Goal: Communication & Community: Answer question/provide support

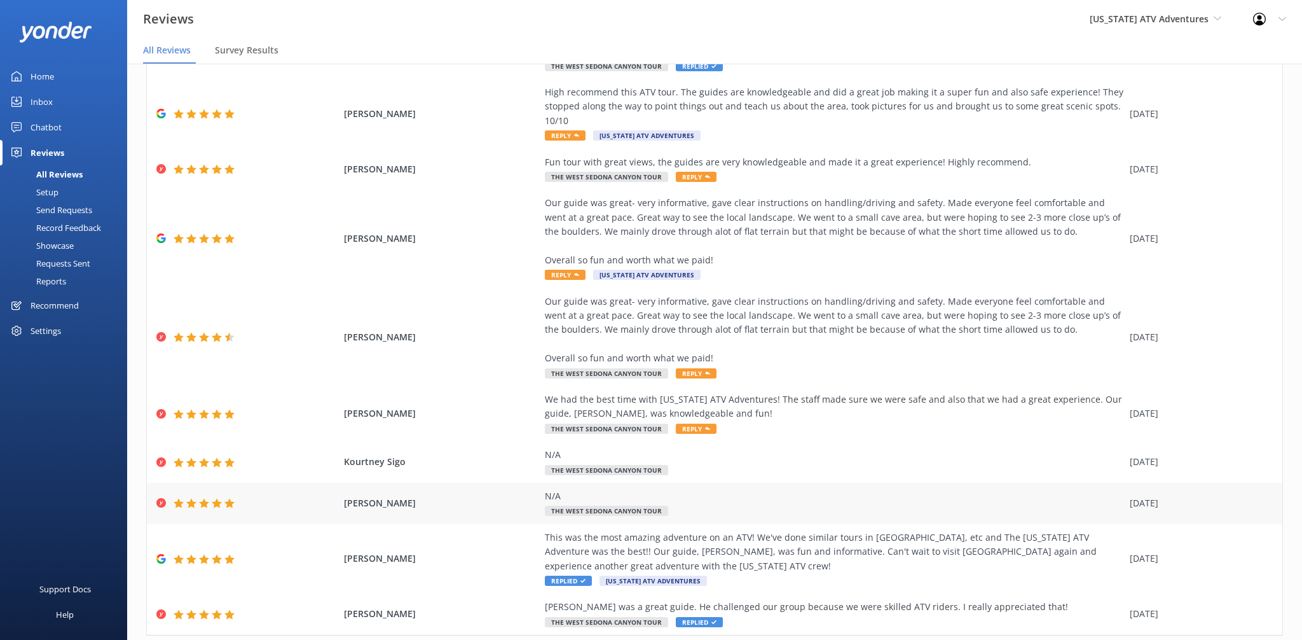
scroll to position [169, 0]
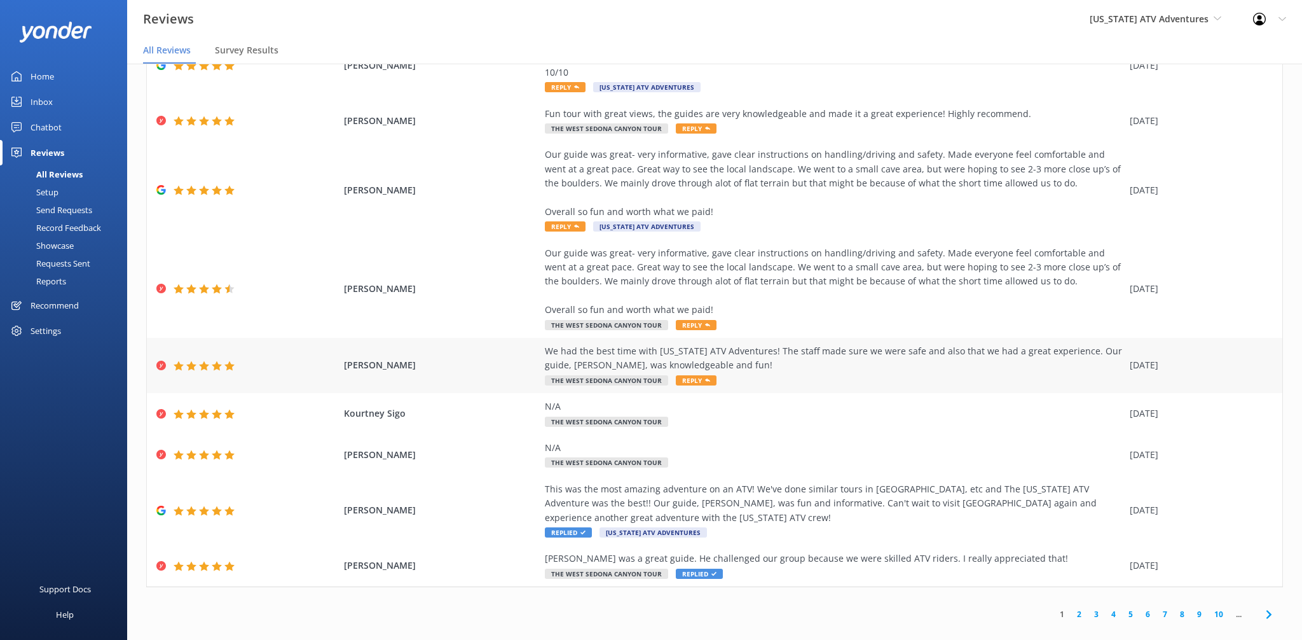
click at [649, 344] on div "We had the best time with [US_STATE] ATV Adventures! The staff made sure we wer…" at bounding box center [834, 358] width 579 height 29
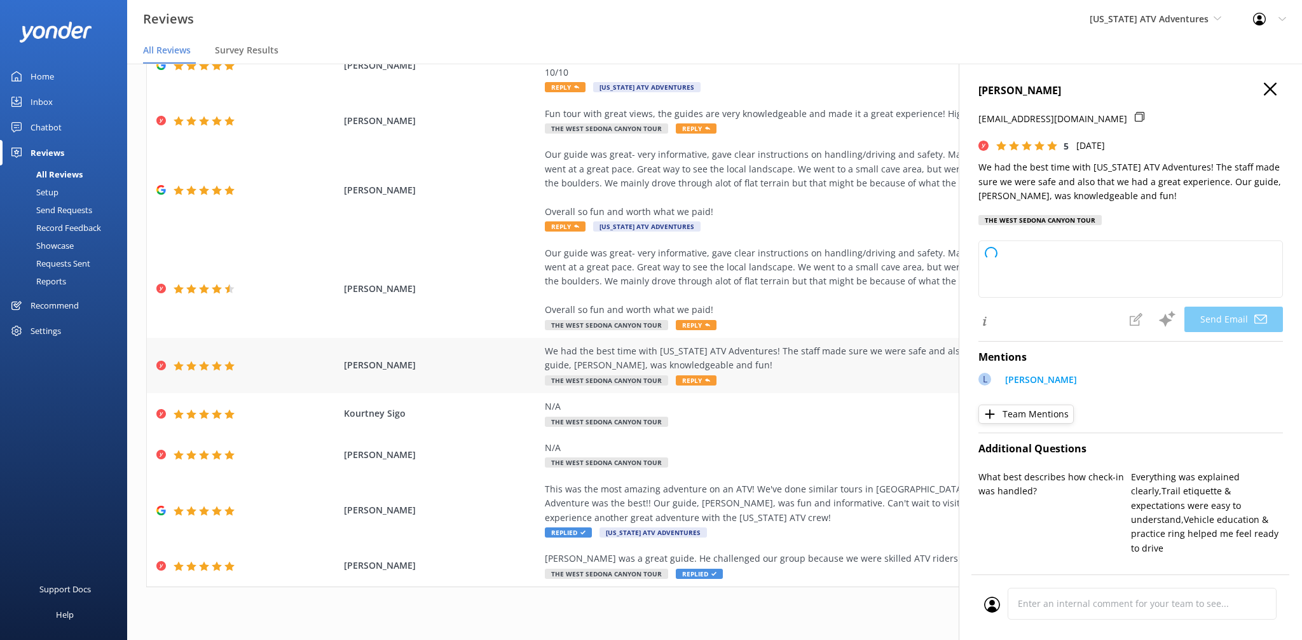
type textarea "Thank you so much, [PERSON_NAME]! We’re thrilled to hear you had a great time a…"
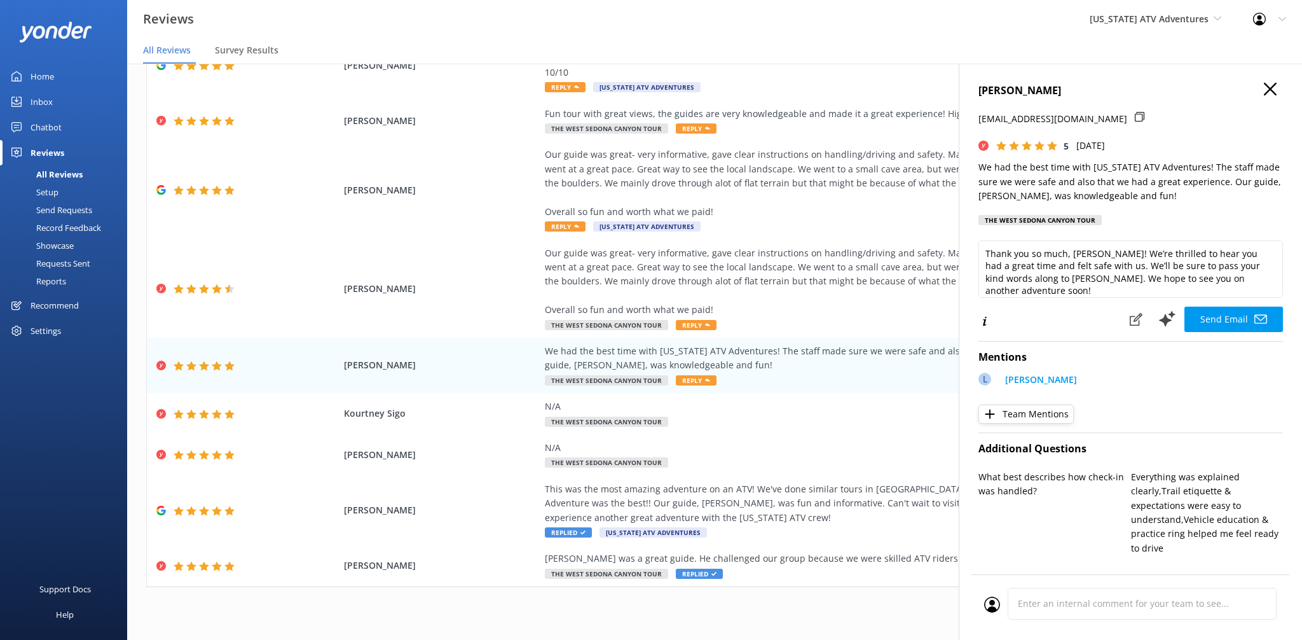
click at [1273, 91] on use "button" at bounding box center [1270, 89] width 13 height 13
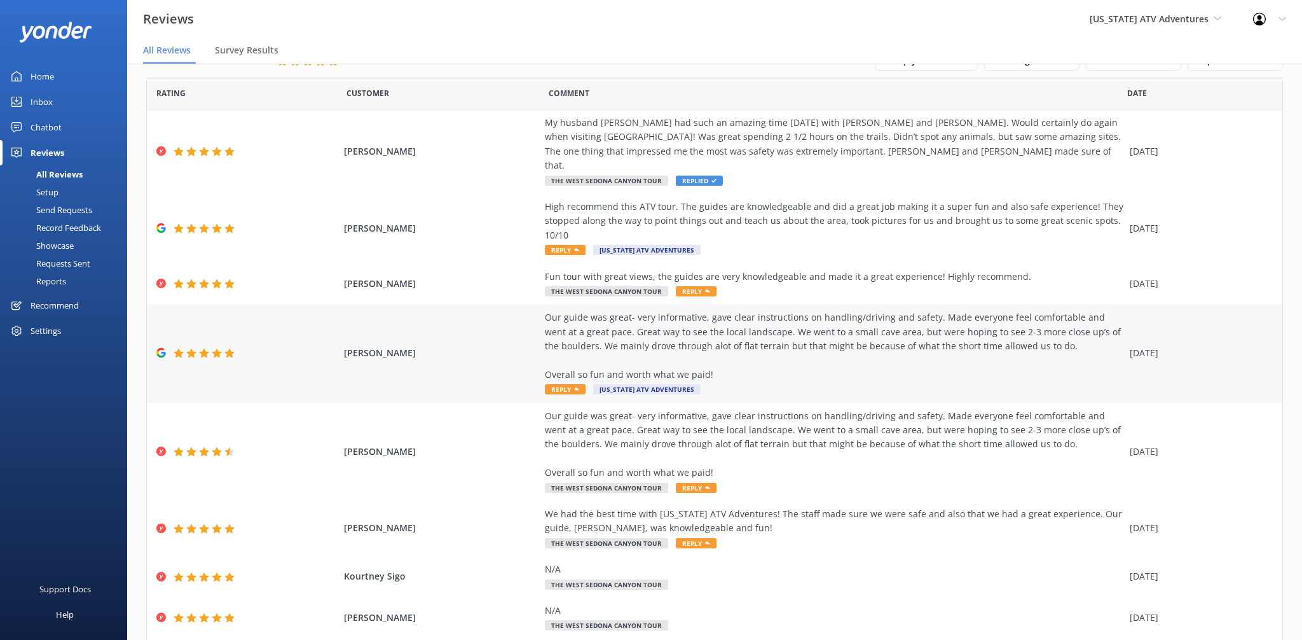
scroll to position [0, 0]
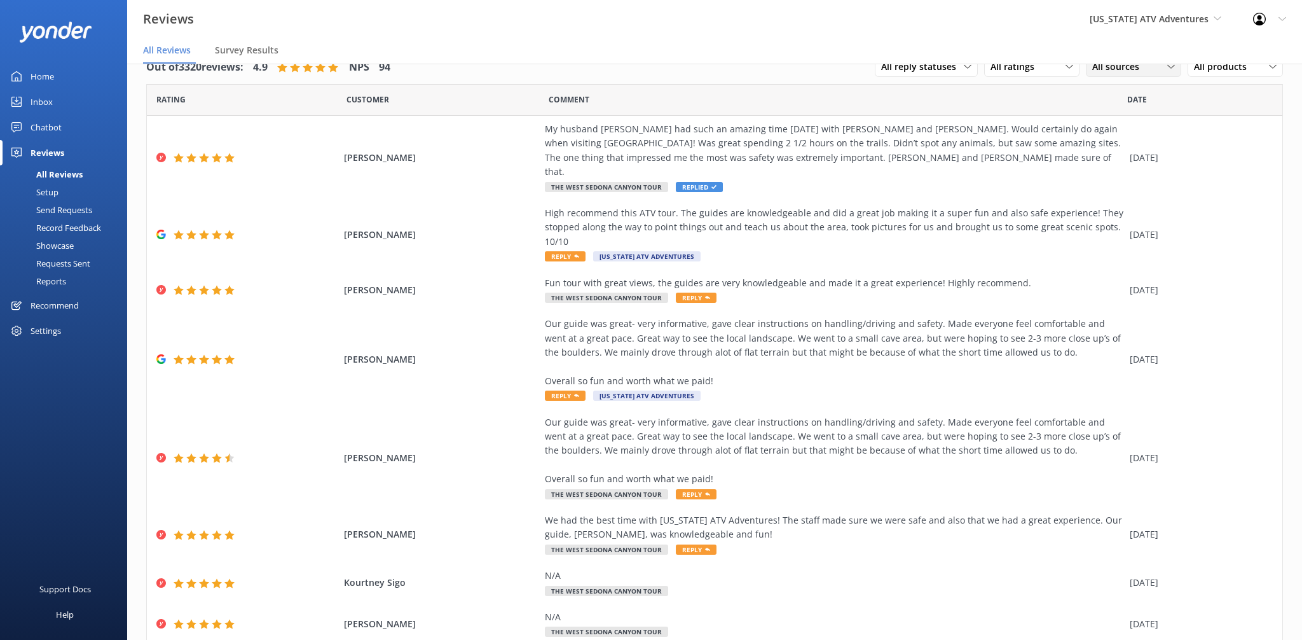
click at [1112, 66] on span "All sources" at bounding box center [1119, 67] width 55 height 14
click at [1140, 67] on span "All sources" at bounding box center [1119, 67] width 55 height 14
click at [1148, 67] on div "All sources" at bounding box center [1133, 67] width 89 height 14
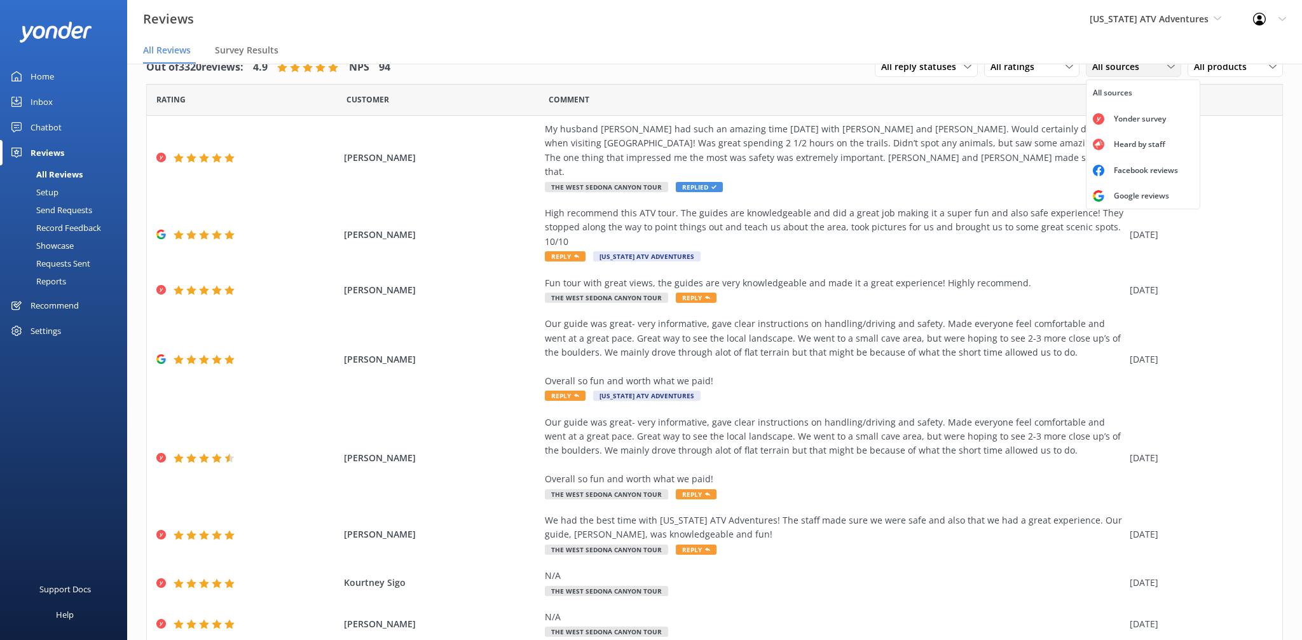
click at [1148, 67] on div "All sources" at bounding box center [1133, 67] width 89 height 14
click at [1135, 201] on div "Google reviews" at bounding box center [1141, 195] width 74 height 13
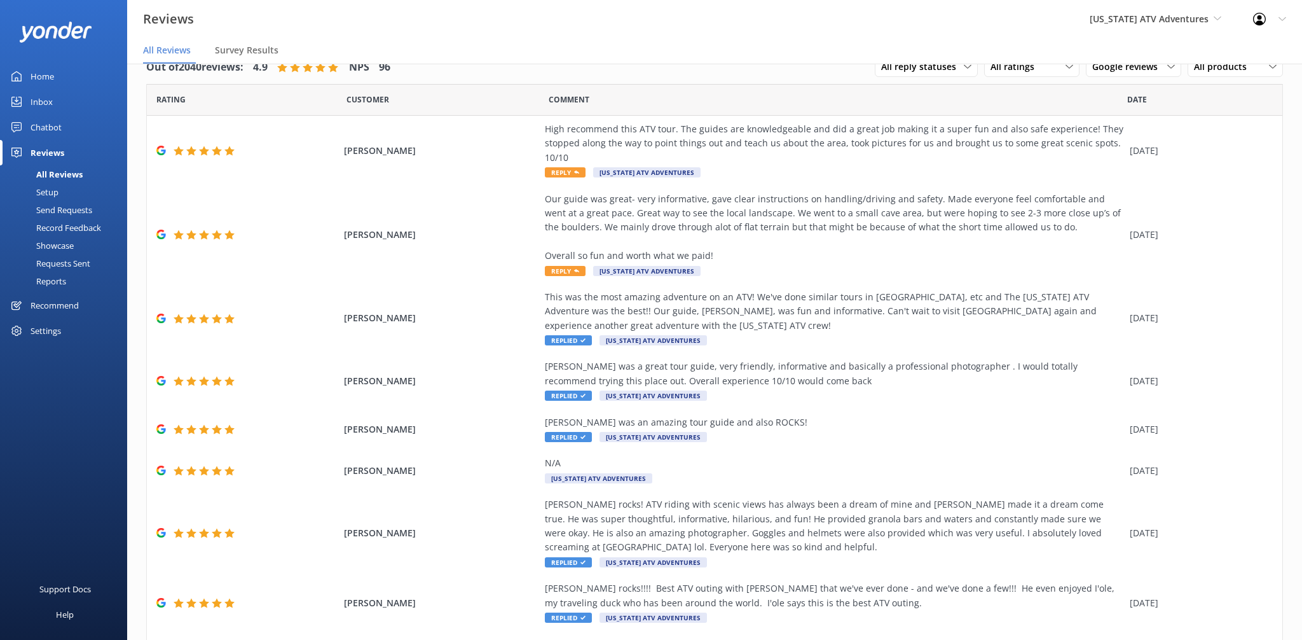
click at [627, 72] on div "Out of 2040 reviews: 4.9 NPS 96 All reply statuses All reply statuses Needs a r…" at bounding box center [714, 67] width 1137 height 33
click at [547, 279] on div "[PERSON_NAME] Our guide was great- very informative, gave clear instructions on…" at bounding box center [714, 235] width 1135 height 98
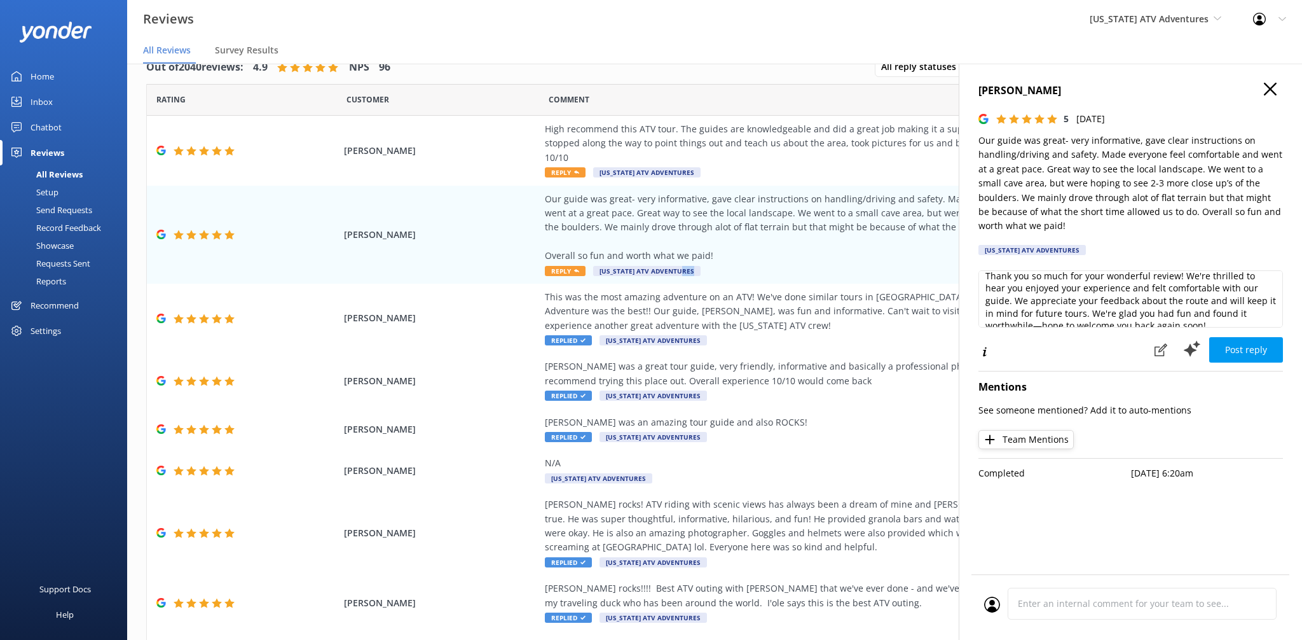
scroll to position [19, 0]
click at [1185, 315] on textarea "Thank you so much for your wonderful review! We're thrilled to hear you enjoyed…" at bounding box center [1130, 298] width 305 height 57
type textarea "Thank you so much for your wonderful review! We're thrilled to hear you enjoyed…"
click at [1262, 350] on button "Post reply" at bounding box center [1246, 349] width 74 height 25
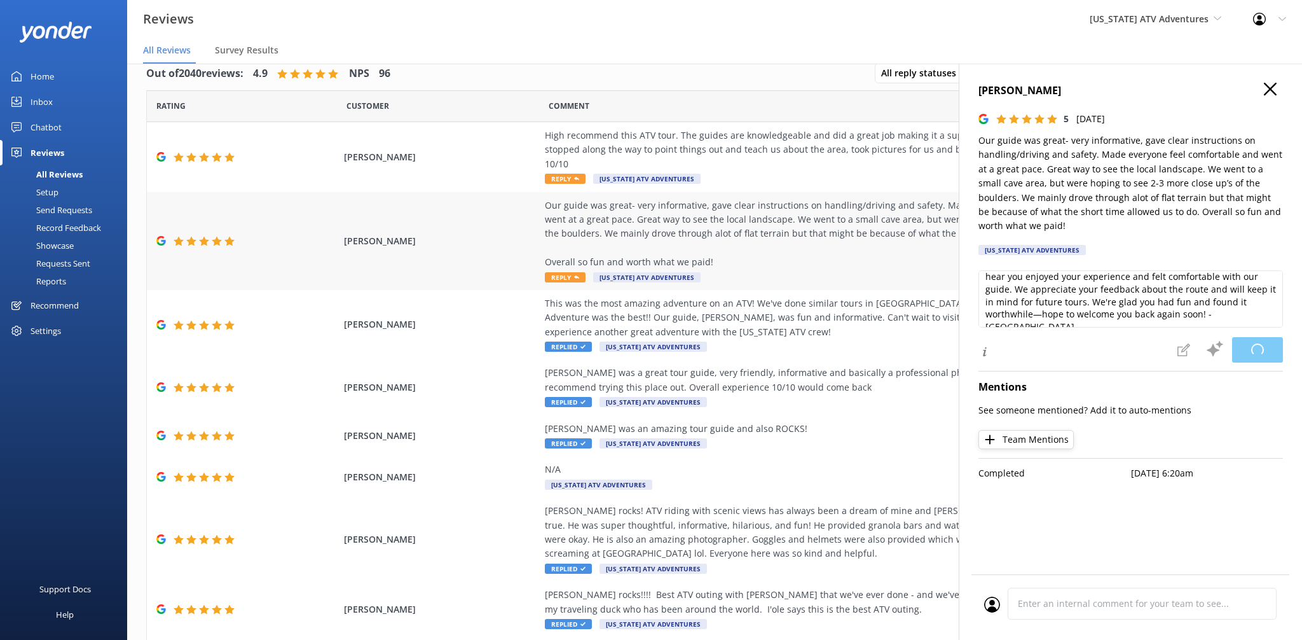
scroll to position [9, 0]
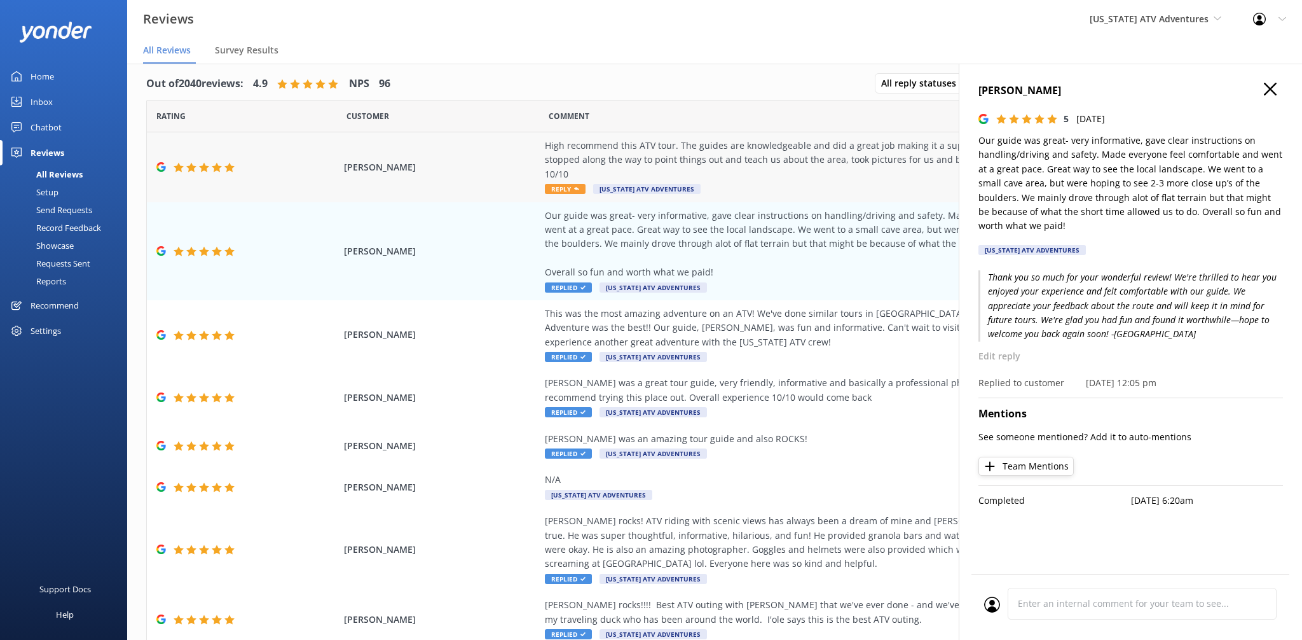
click at [597, 189] on span "[US_STATE] ATV Adventures" at bounding box center [646, 189] width 107 height 10
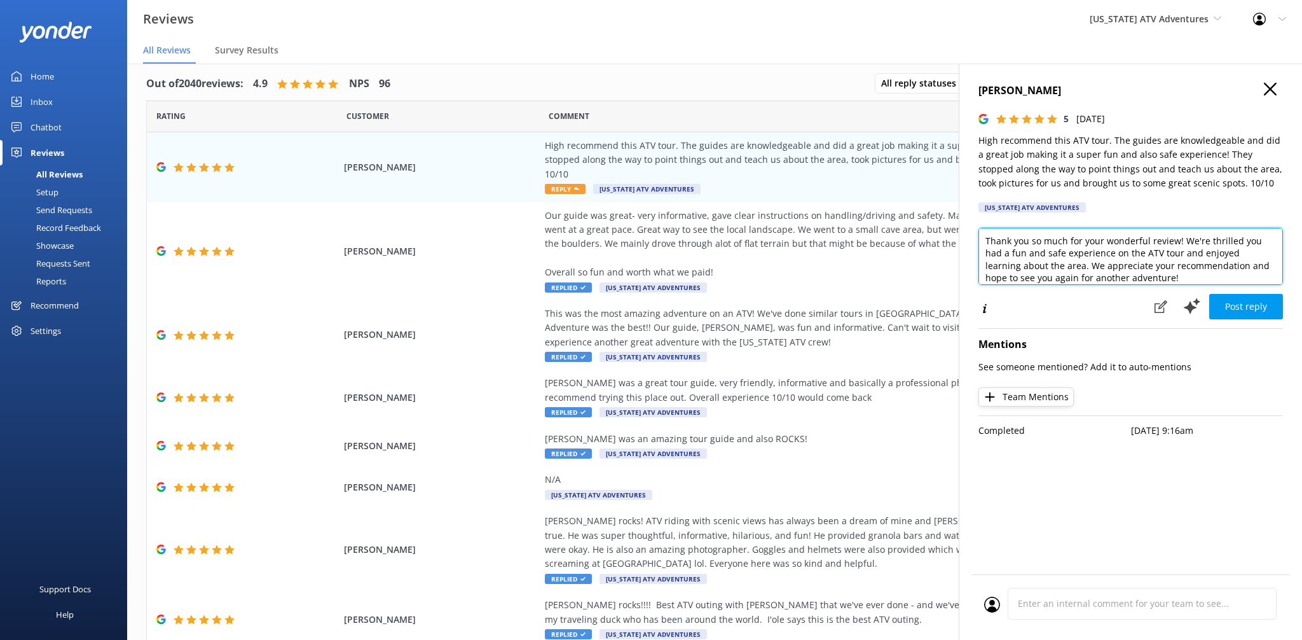
click at [1125, 278] on textarea "Thank you so much for your wonderful review! We're thrilled you had a fun and s…" at bounding box center [1130, 256] width 305 height 57
type textarea "Thank you so much for your wonderful review! We're thrilled you had a fun and s…"
click at [1287, 301] on div "[PERSON_NAME] 5 [DATE] High recommend this ATV tour. The guides are knowledgeab…" at bounding box center [1130, 384] width 343 height 640
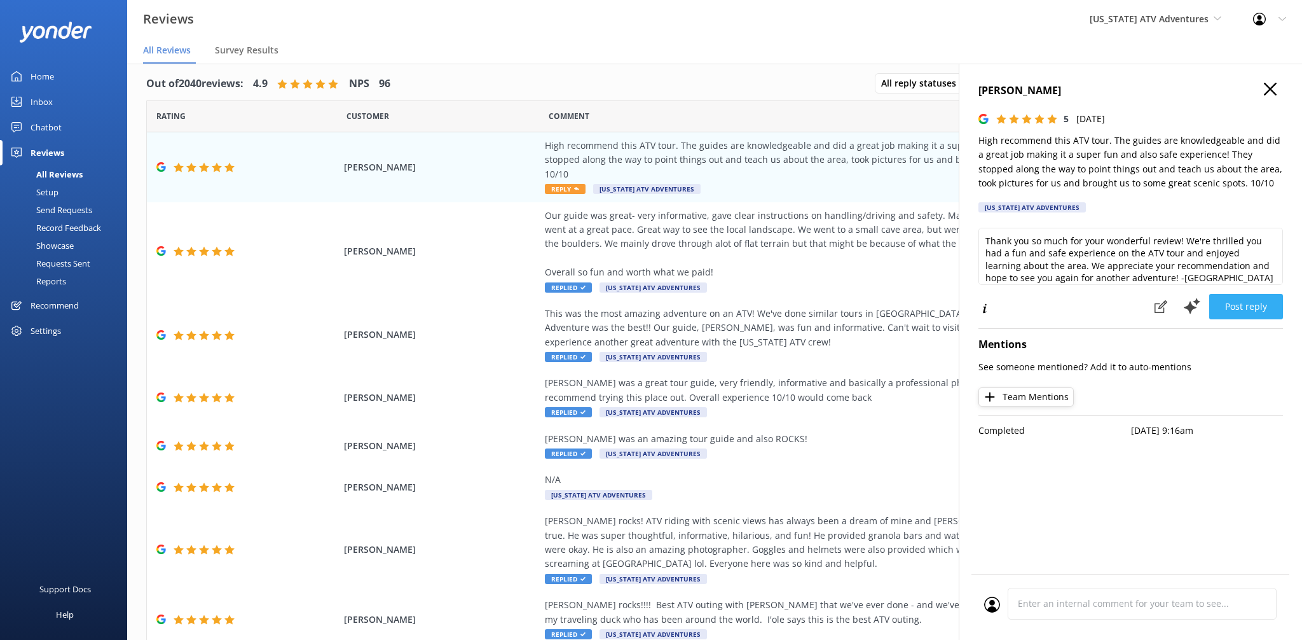
click at [1272, 303] on button "Post reply" at bounding box center [1246, 306] width 74 height 25
click at [1272, 303] on div "Post reply" at bounding box center [1215, 306] width 136 height 27
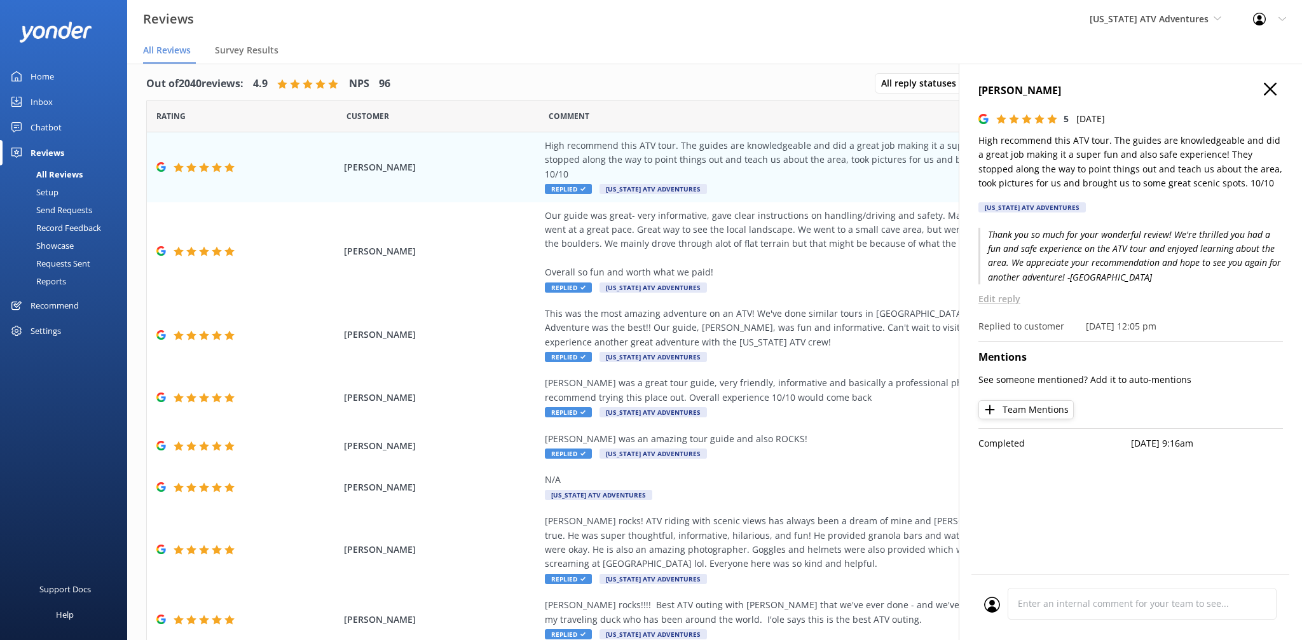
click at [1275, 88] on icon "button" at bounding box center [1270, 89] width 13 height 13
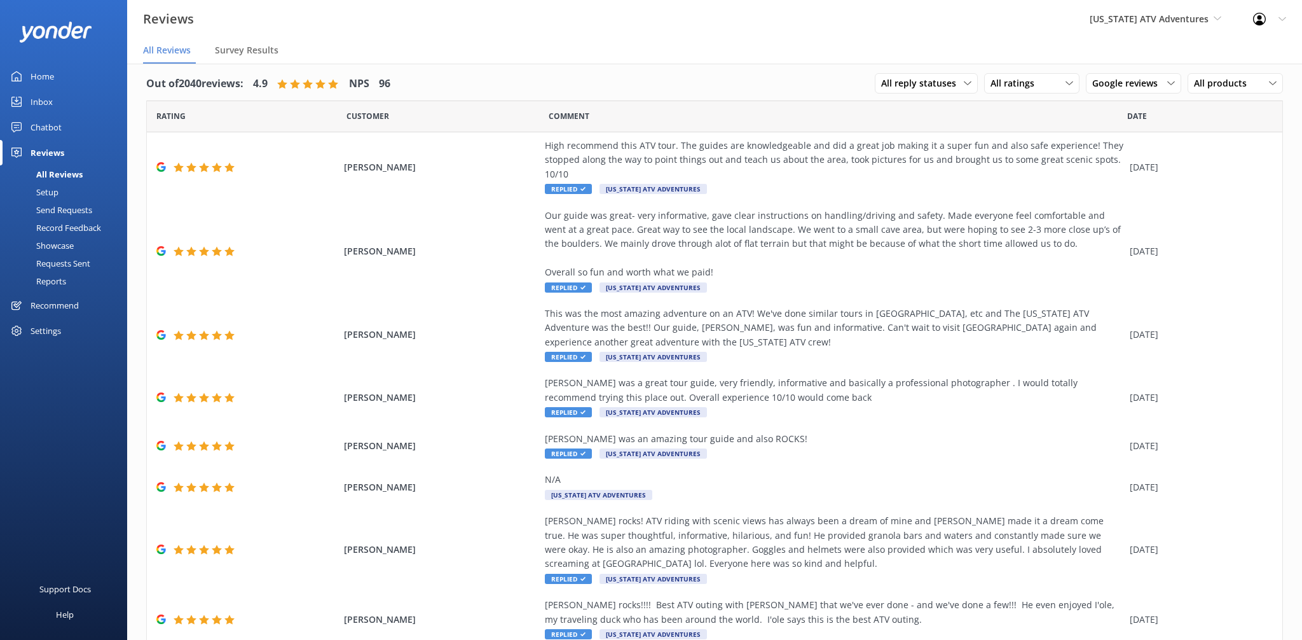
click at [1001, 53] on nav "All Reviews Survey Results" at bounding box center [714, 50] width 1175 height 25
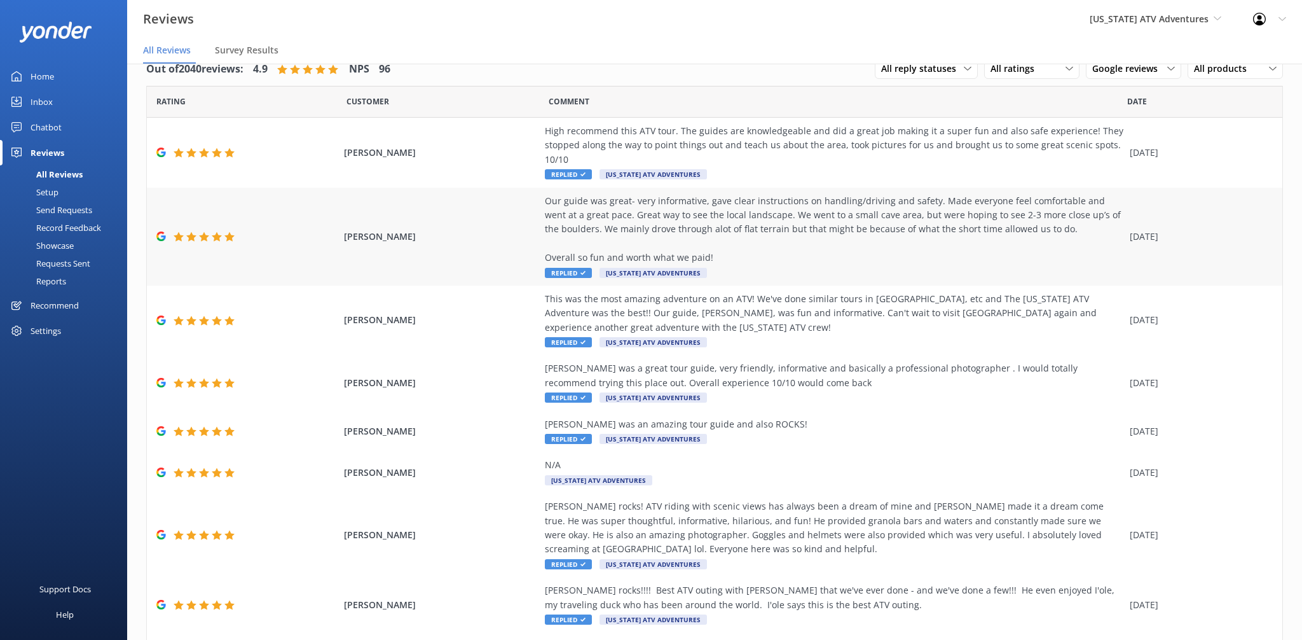
scroll to position [0, 0]
